Goal: Transaction & Acquisition: Purchase product/service

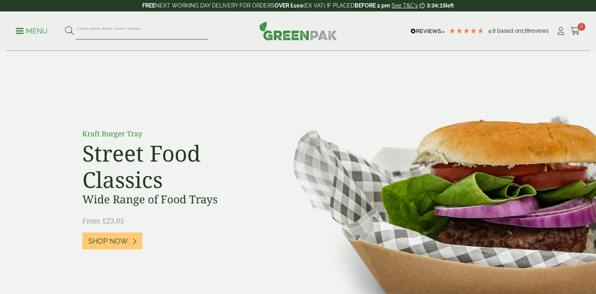
click at [141, 31] on input "search" at bounding box center [142, 31] width 132 height 17
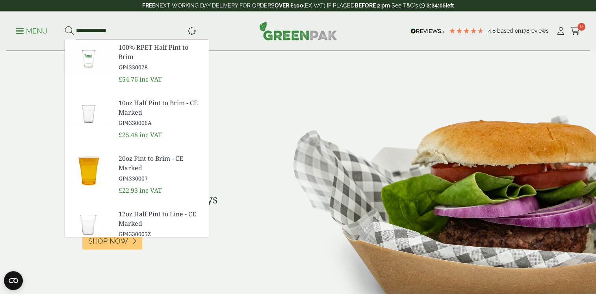
type input "**********"
click at [65, 26] on button at bounding box center [69, 31] width 9 height 10
